Goal: Check status

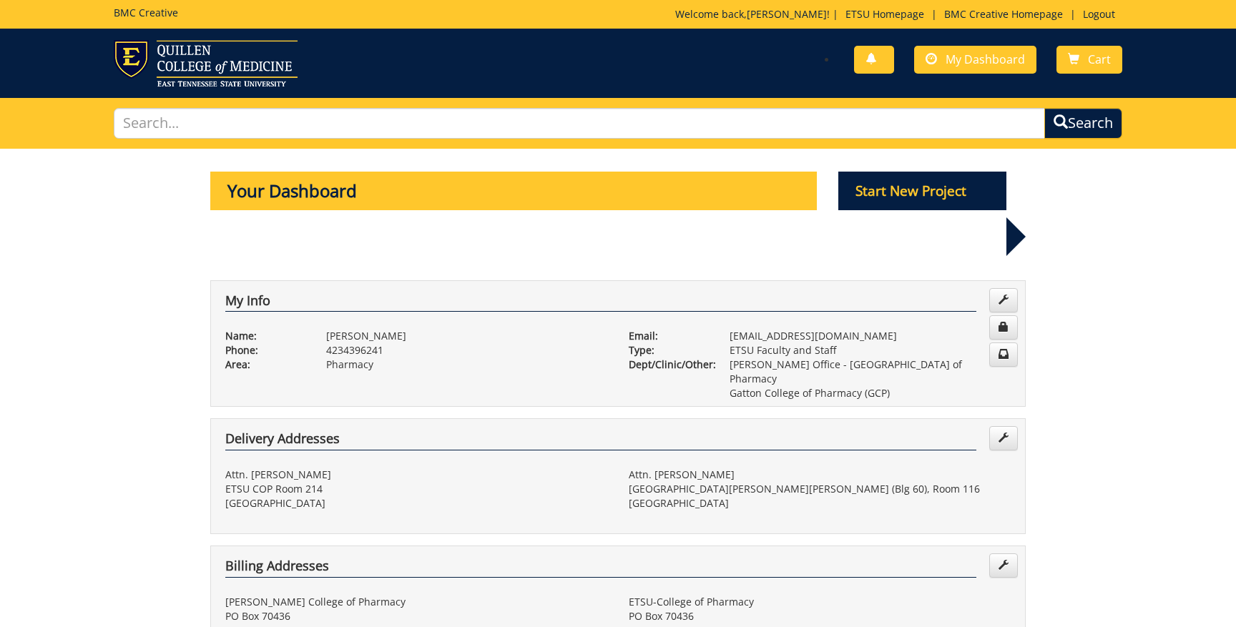
scroll to position [673, 0]
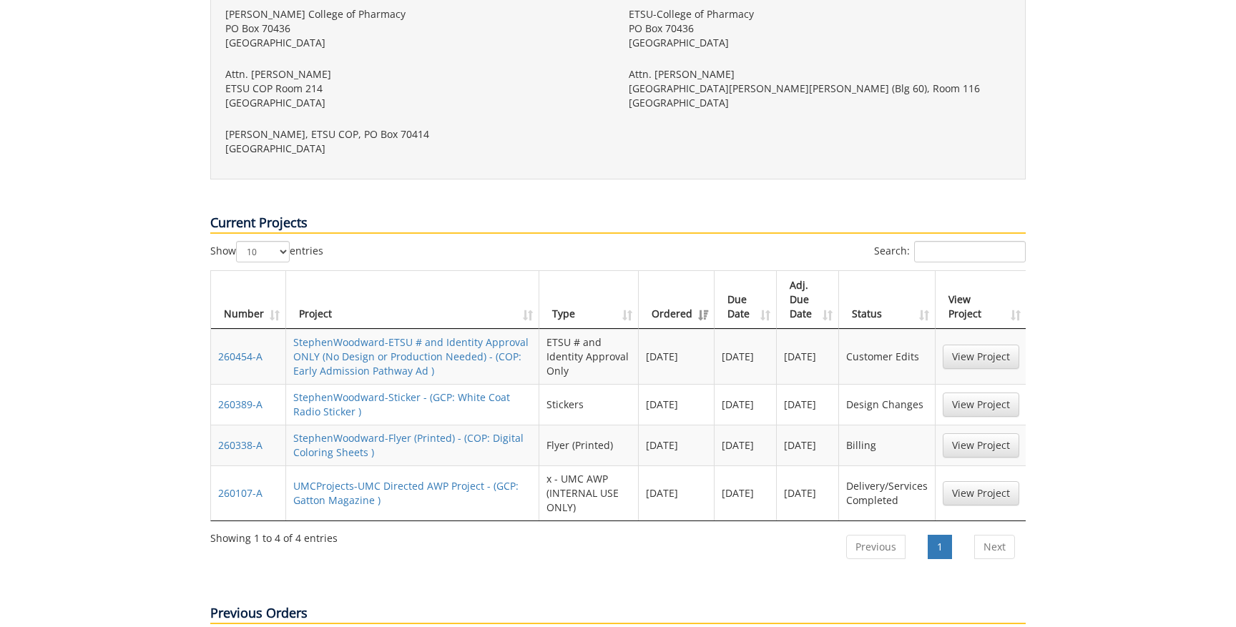
scroll to position [596, 0]
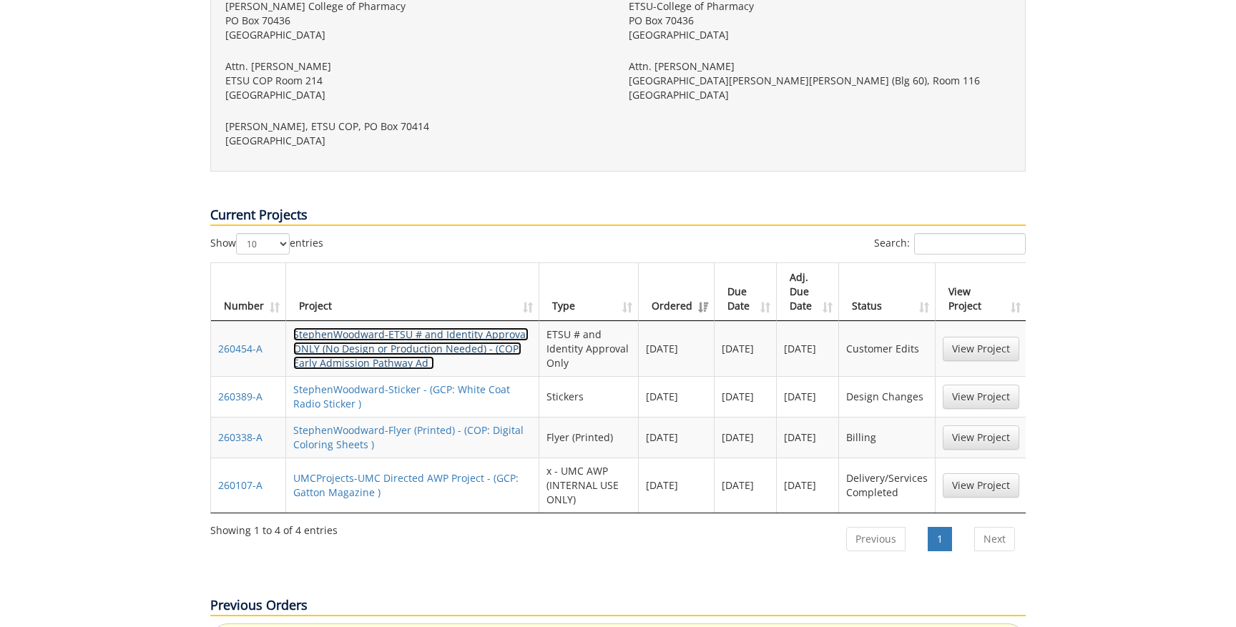
click at [479, 328] on link "StephenWoodward-ETSU # and Identity Approval ONLY (No Design or Production Need…" at bounding box center [410, 349] width 235 height 42
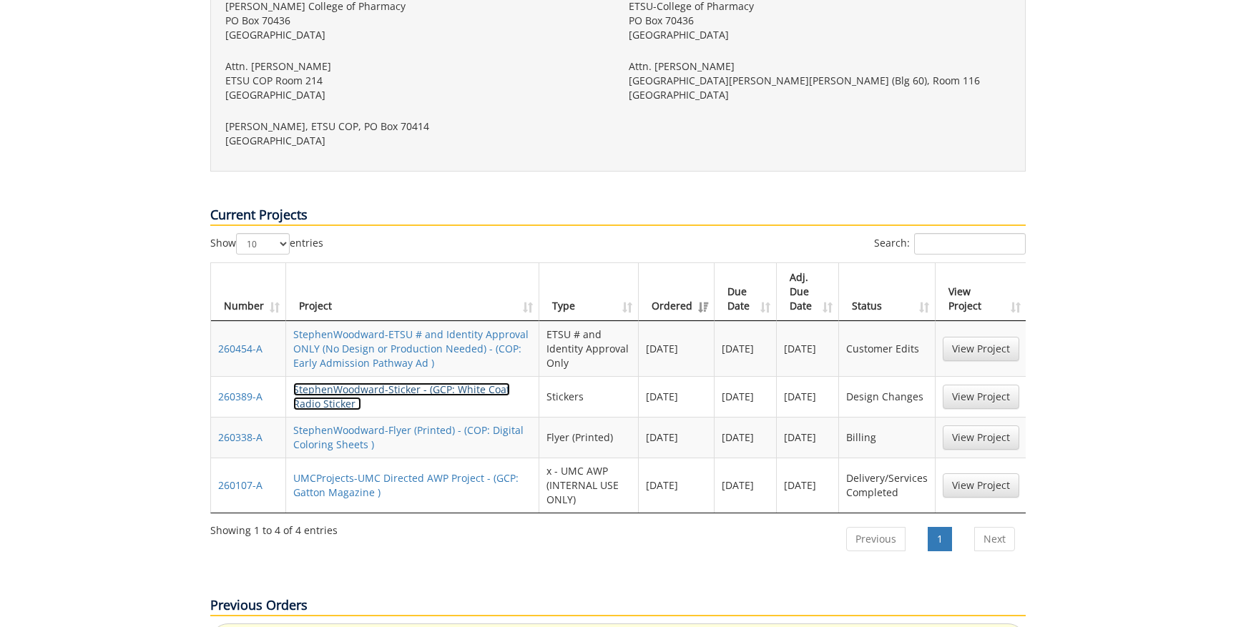
click at [358, 383] on link "StephenWoodward-Sticker - (GCP: White Coat Radio Sticker )" at bounding box center [401, 397] width 217 height 28
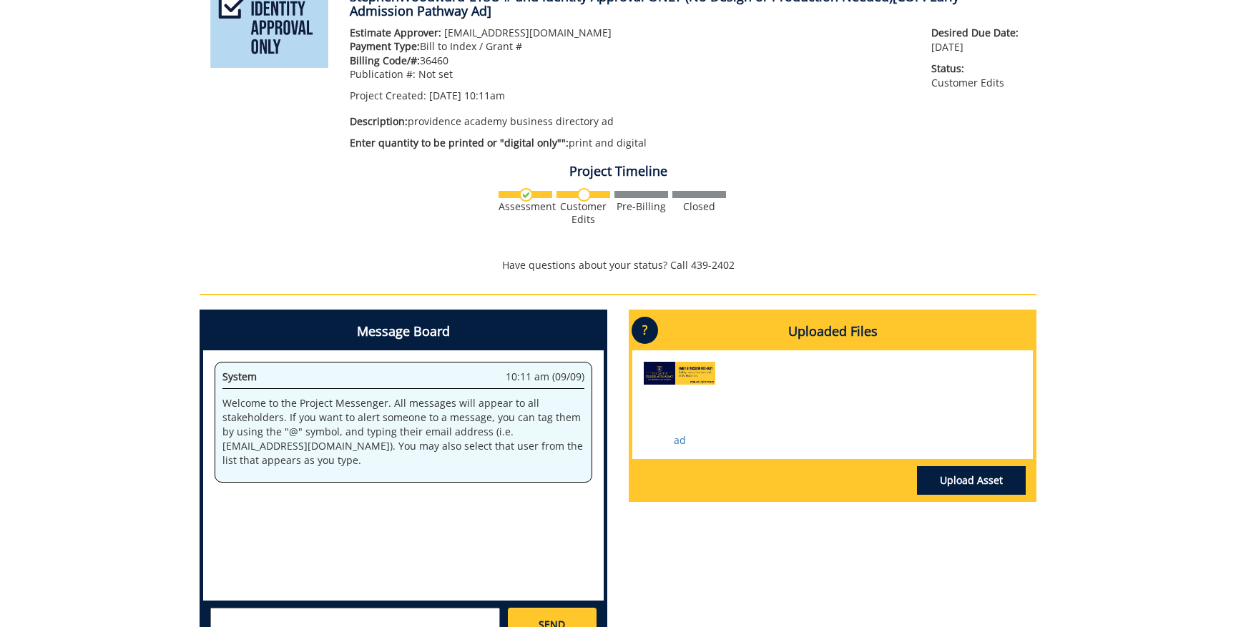
scroll to position [230, 0]
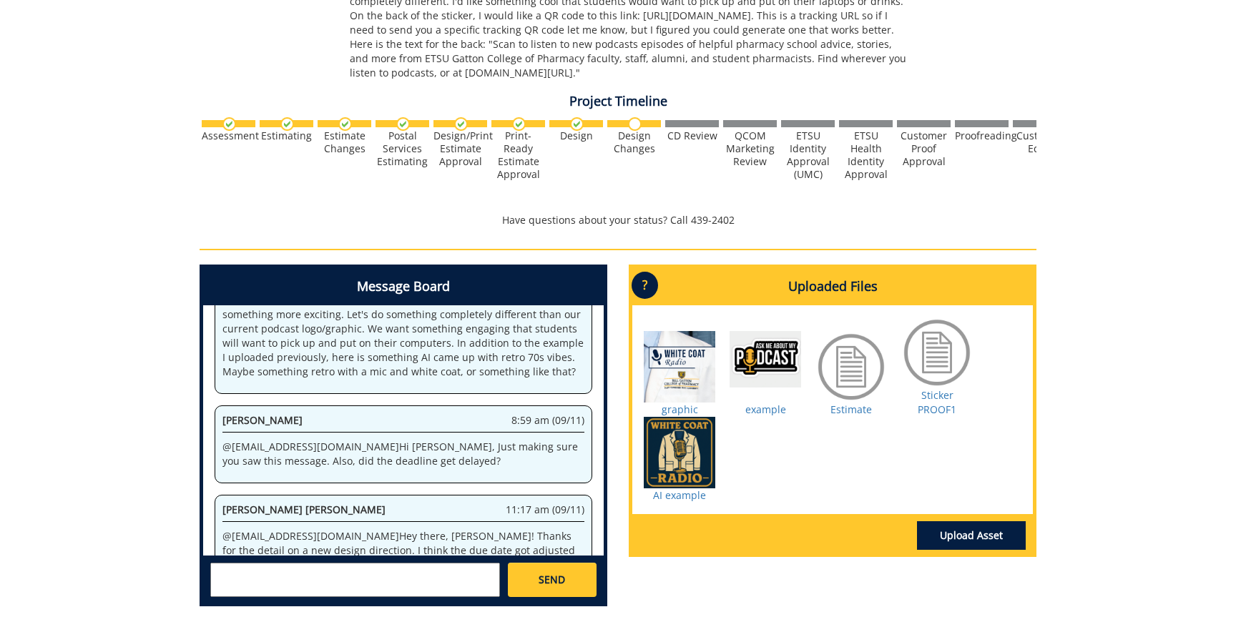
scroll to position [455, 0]
